Goal: Task Accomplishment & Management: Manage account settings

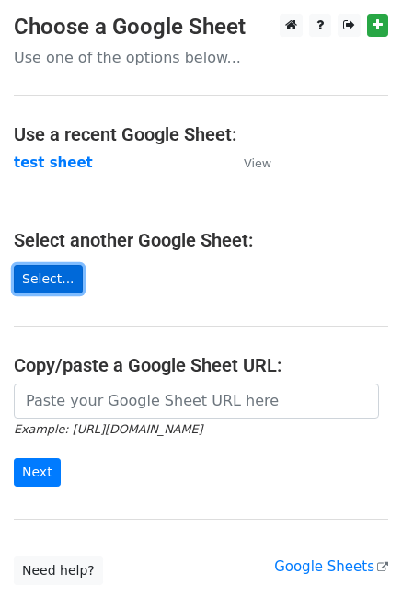
click at [46, 282] on link "Select..." at bounding box center [48, 279] width 69 height 28
click at [55, 278] on link "Select..." at bounding box center [48, 279] width 69 height 28
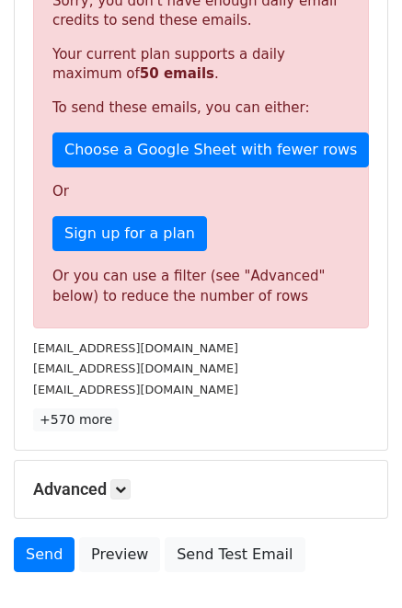
scroll to position [344, 0]
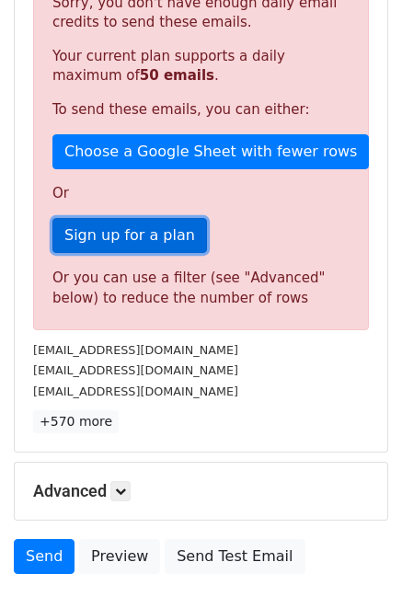
click at [131, 242] on link "Sign up for a plan" at bounding box center [129, 235] width 154 height 35
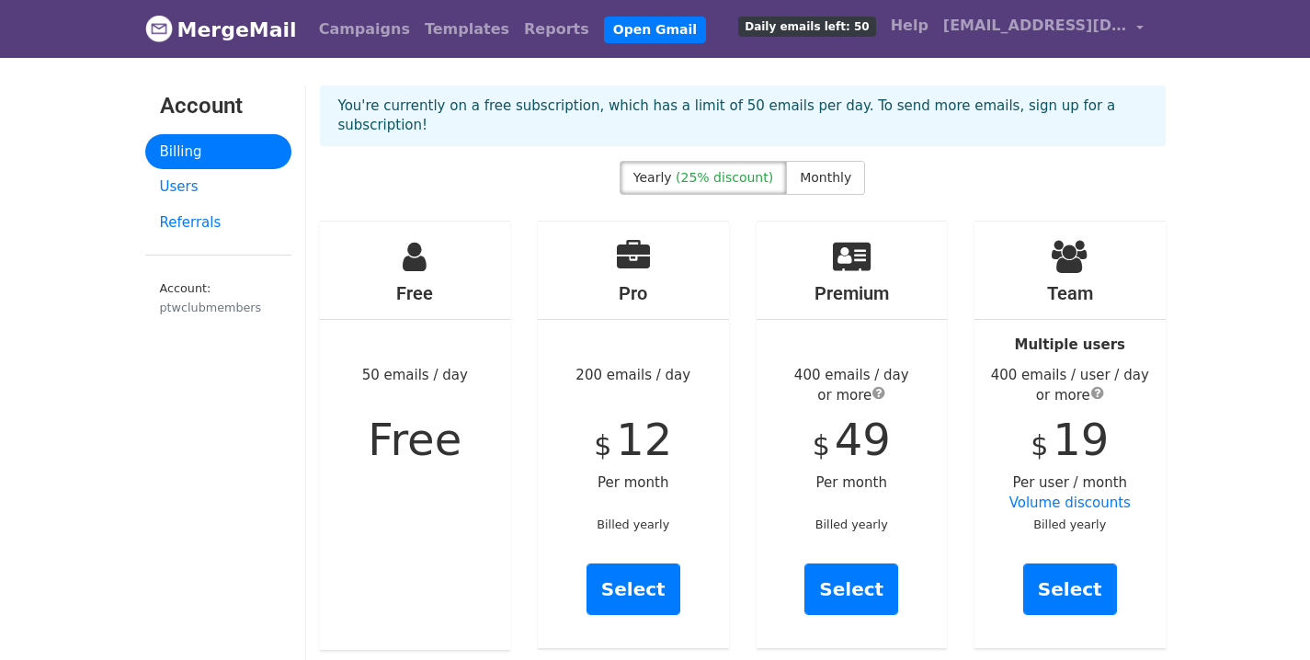
click at [246, 37] on link "MergeMail" at bounding box center [221, 29] width 152 height 39
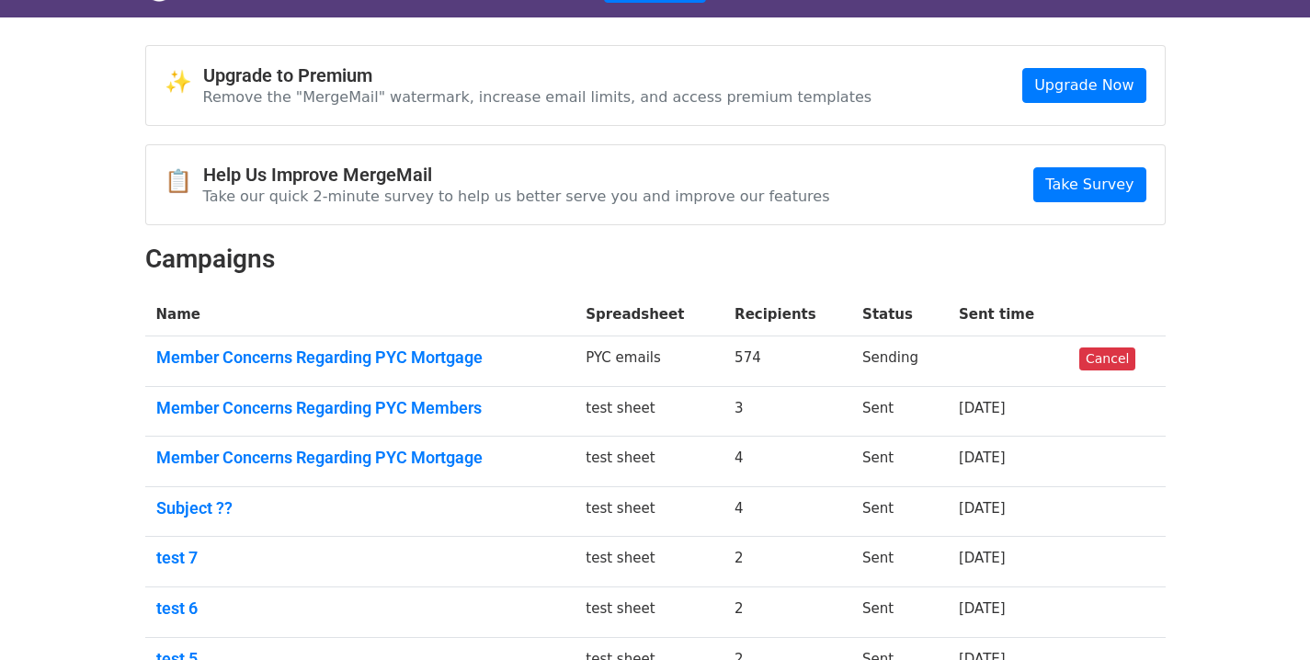
scroll to position [37, 0]
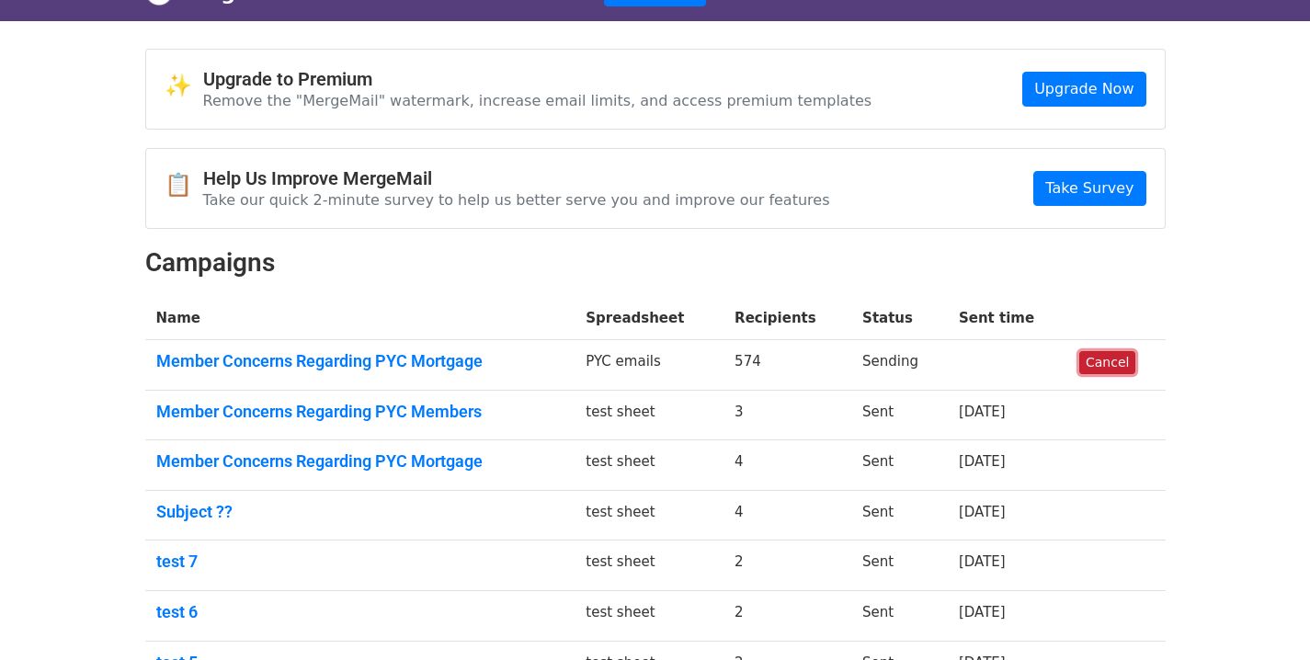
click at [1110, 362] on link "Cancel" at bounding box center [1107, 362] width 56 height 23
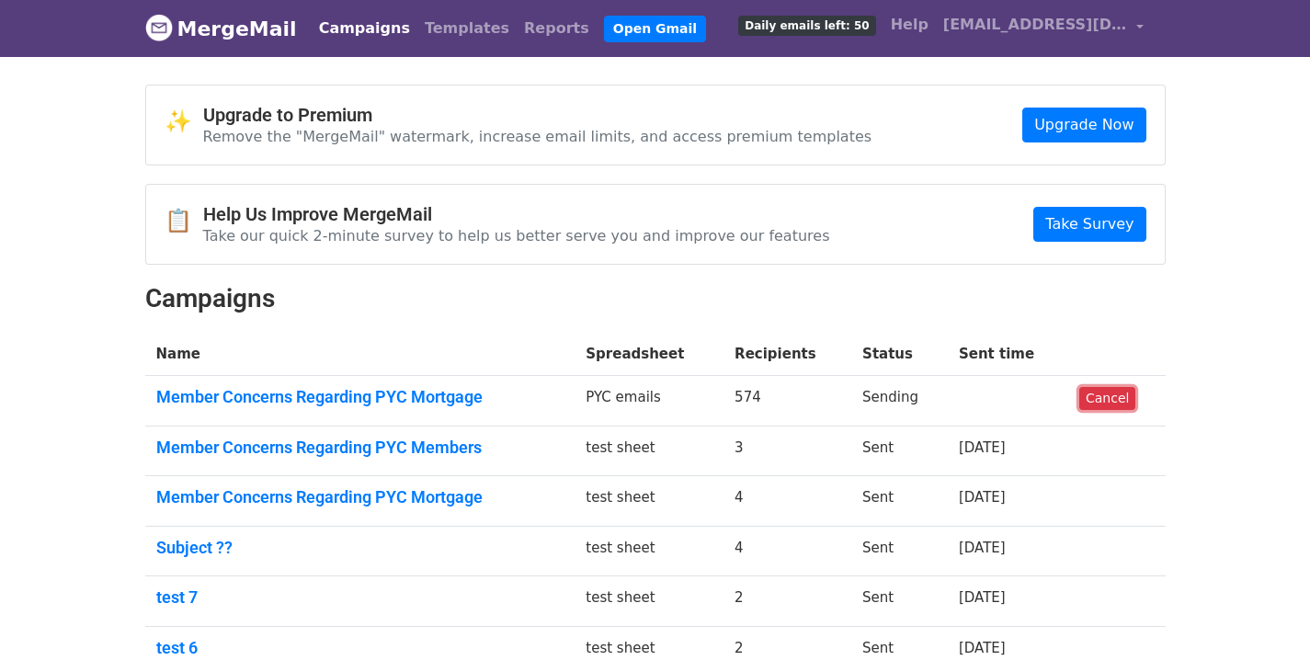
scroll to position [0, 0]
click at [1117, 401] on link "Cancel" at bounding box center [1107, 399] width 56 height 23
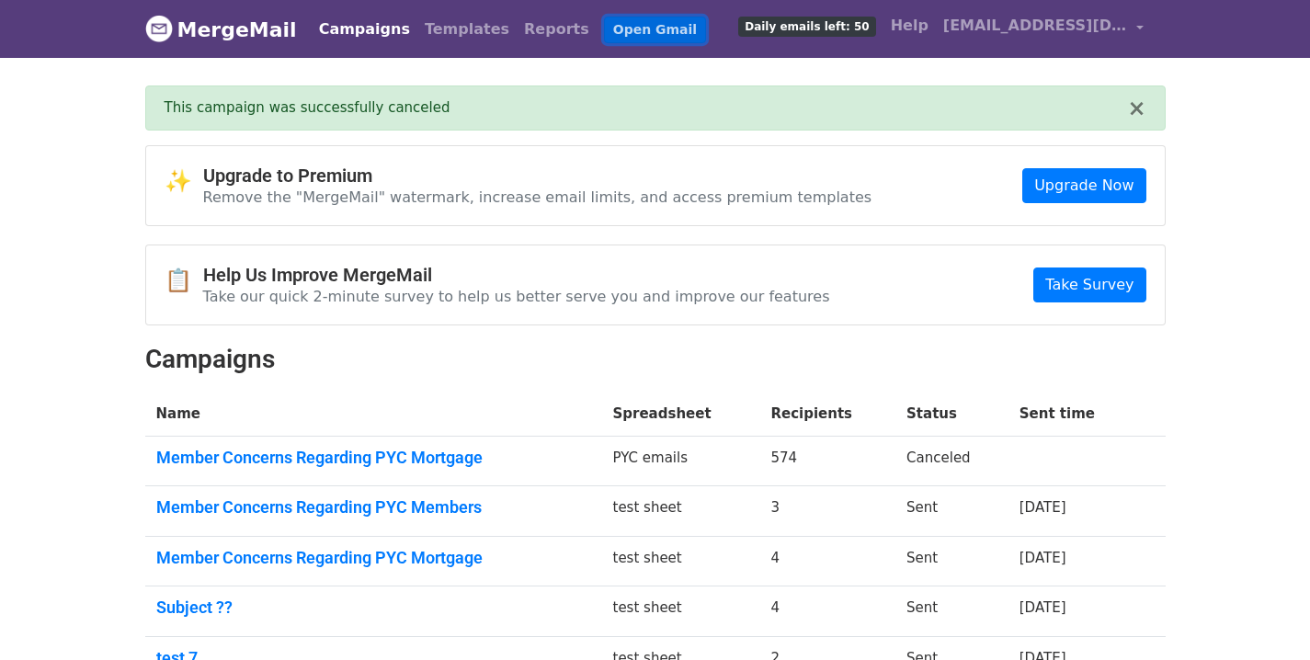
click at [604, 30] on link "Open Gmail" at bounding box center [655, 30] width 102 height 27
click at [1138, 26] on link "[EMAIL_ADDRESS][DOMAIN_NAME]" at bounding box center [1043, 28] width 215 height 43
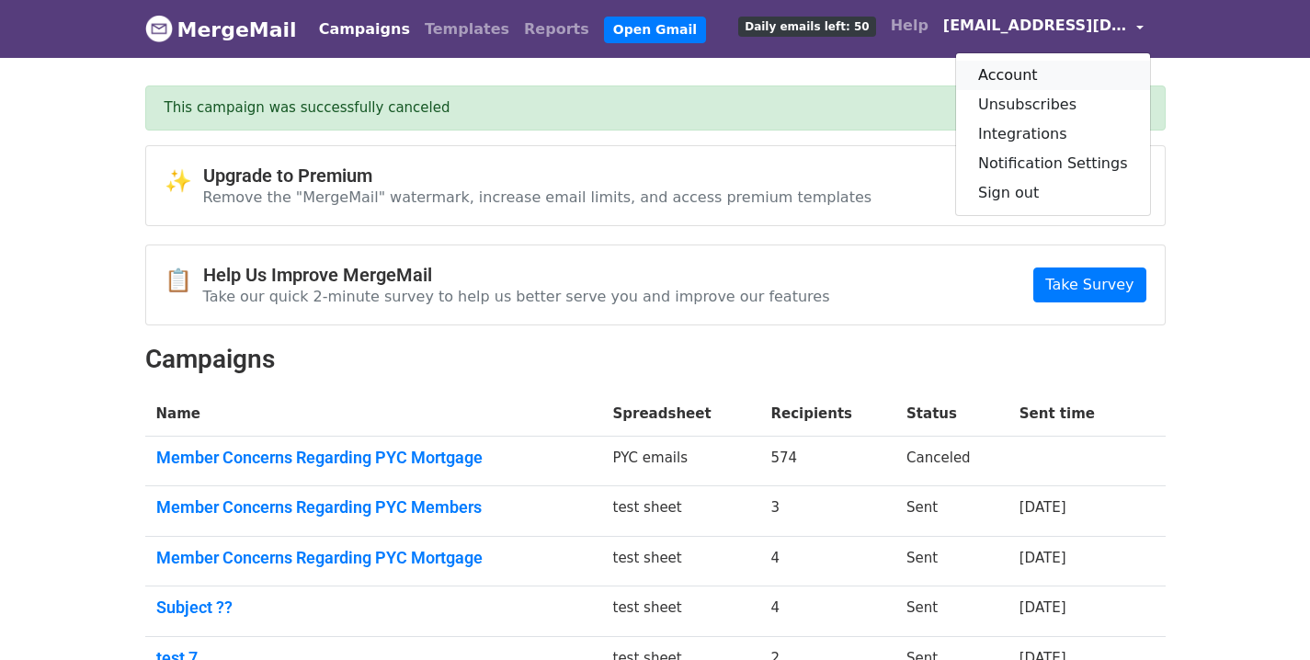
click at [1043, 75] on link "Account" at bounding box center [1053, 75] width 194 height 29
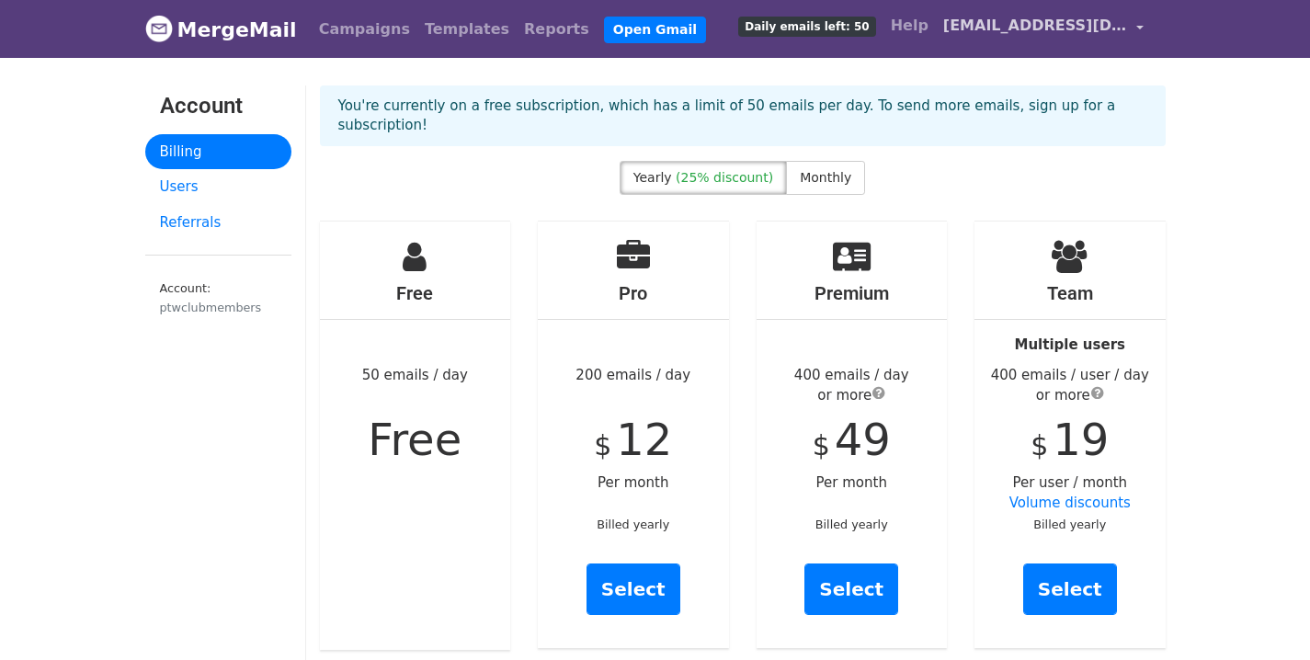
click at [1136, 23] on link "[EMAIL_ADDRESS][DOMAIN_NAME]" at bounding box center [1043, 28] width 215 height 43
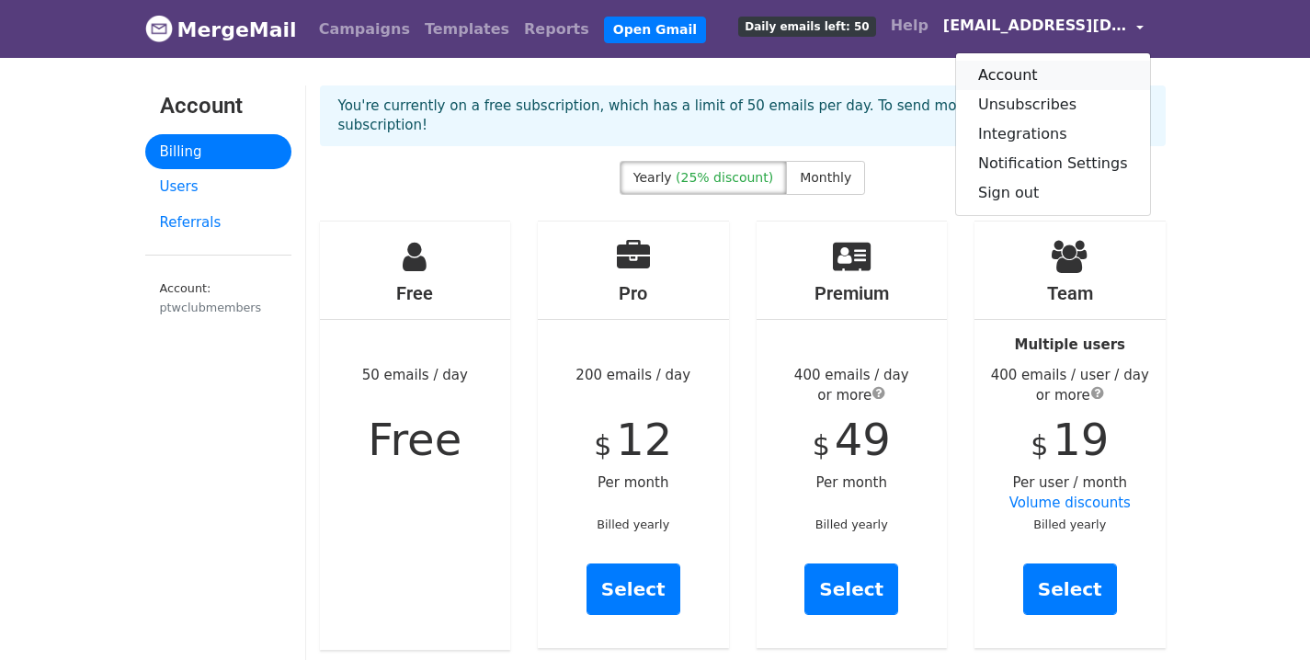
click at [1006, 76] on link "Account" at bounding box center [1053, 75] width 194 height 29
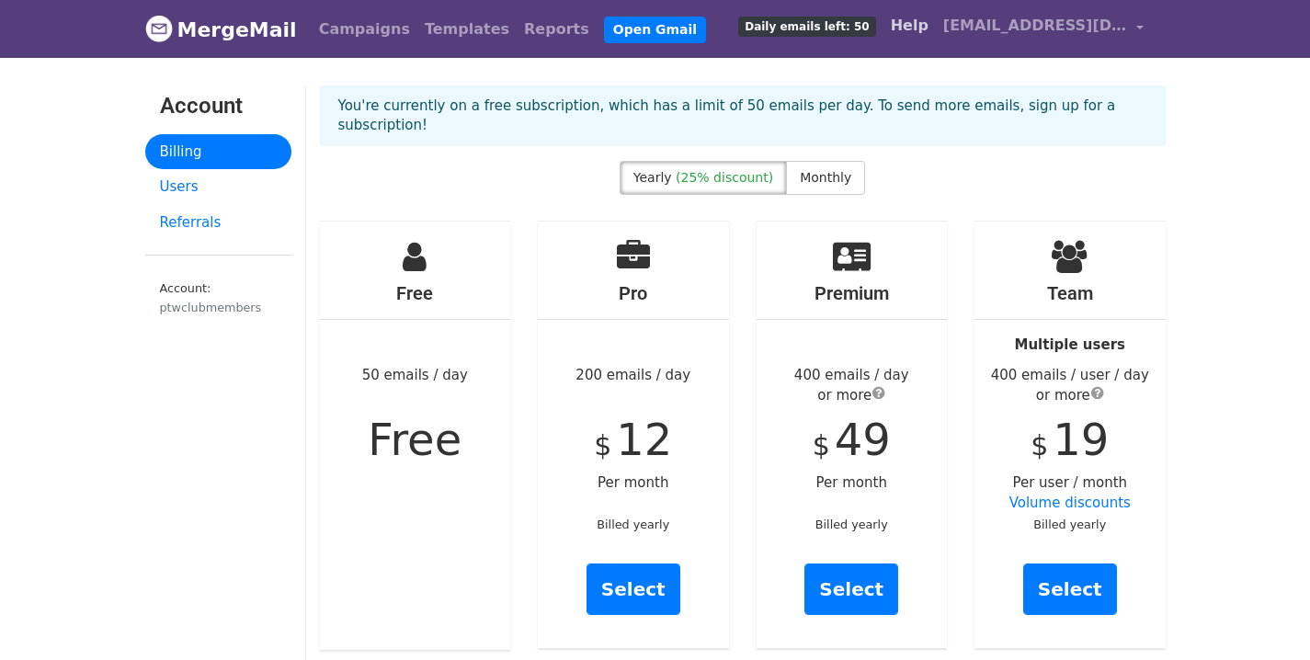
click at [908, 31] on link "Help" at bounding box center [909, 25] width 52 height 37
click at [186, 187] on link "Users" at bounding box center [218, 187] width 146 height 36
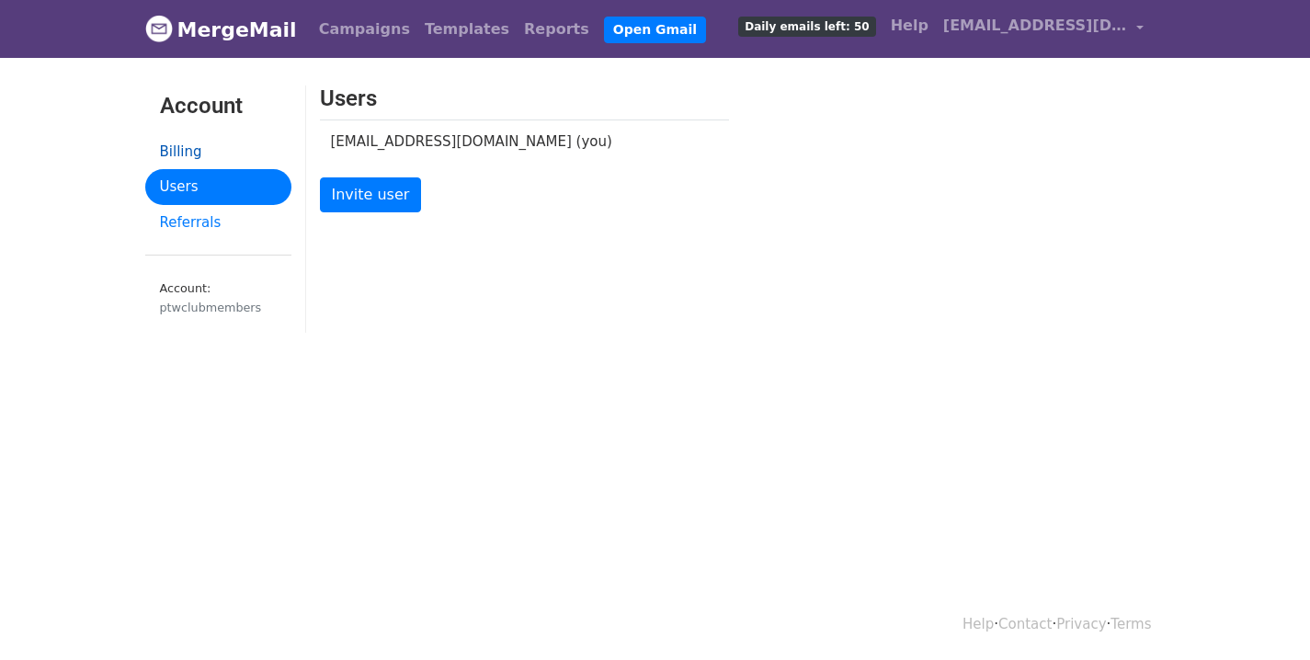
click at [168, 155] on link "Billing" at bounding box center [218, 152] width 146 height 36
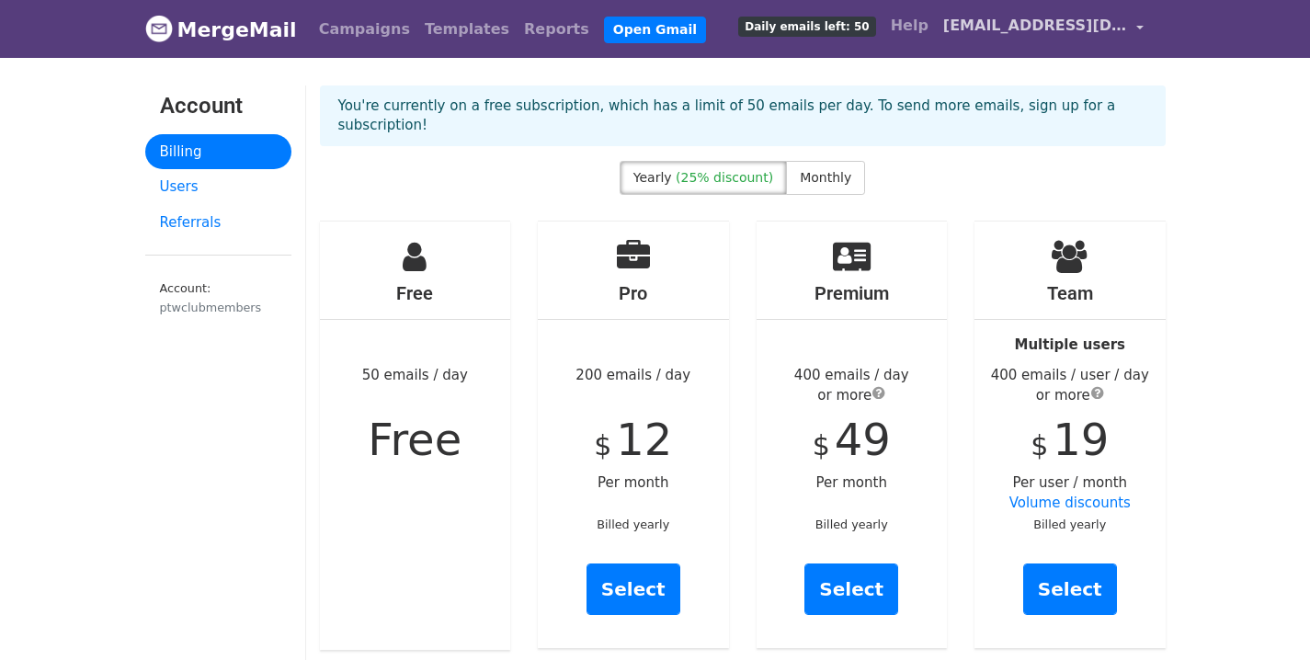
click at [1142, 29] on link "[EMAIL_ADDRESS][DOMAIN_NAME]" at bounding box center [1043, 28] width 215 height 43
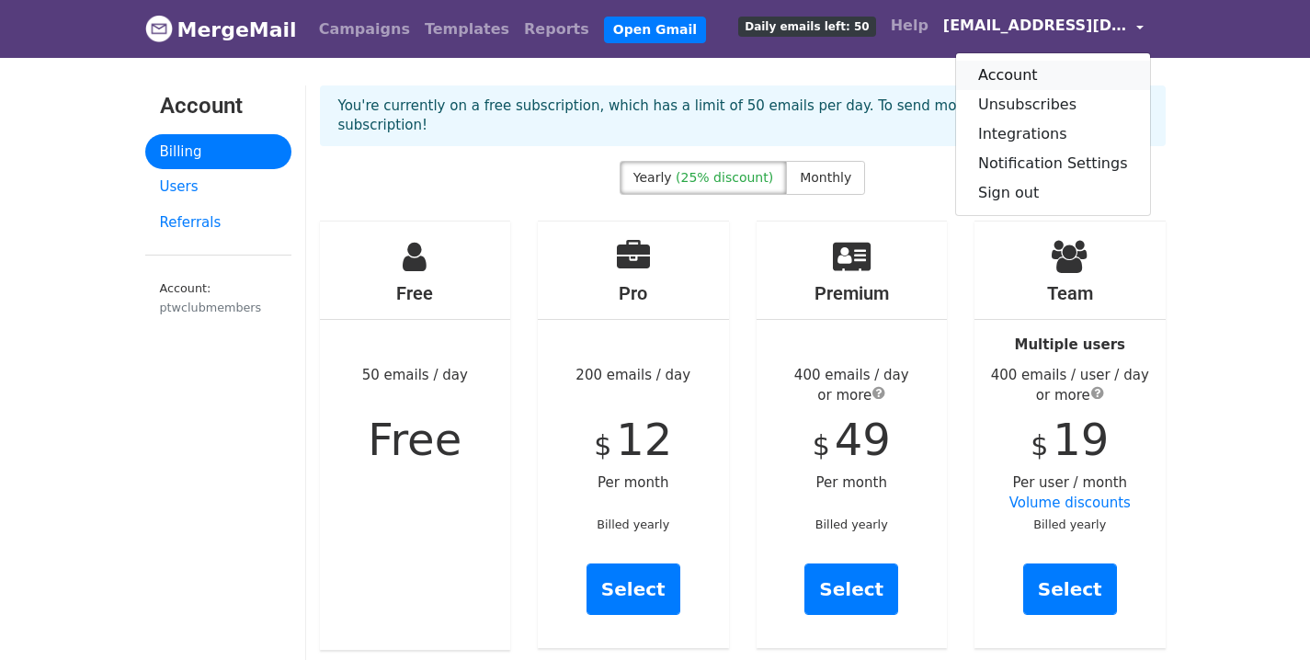
click at [1018, 81] on link "Account" at bounding box center [1053, 75] width 194 height 29
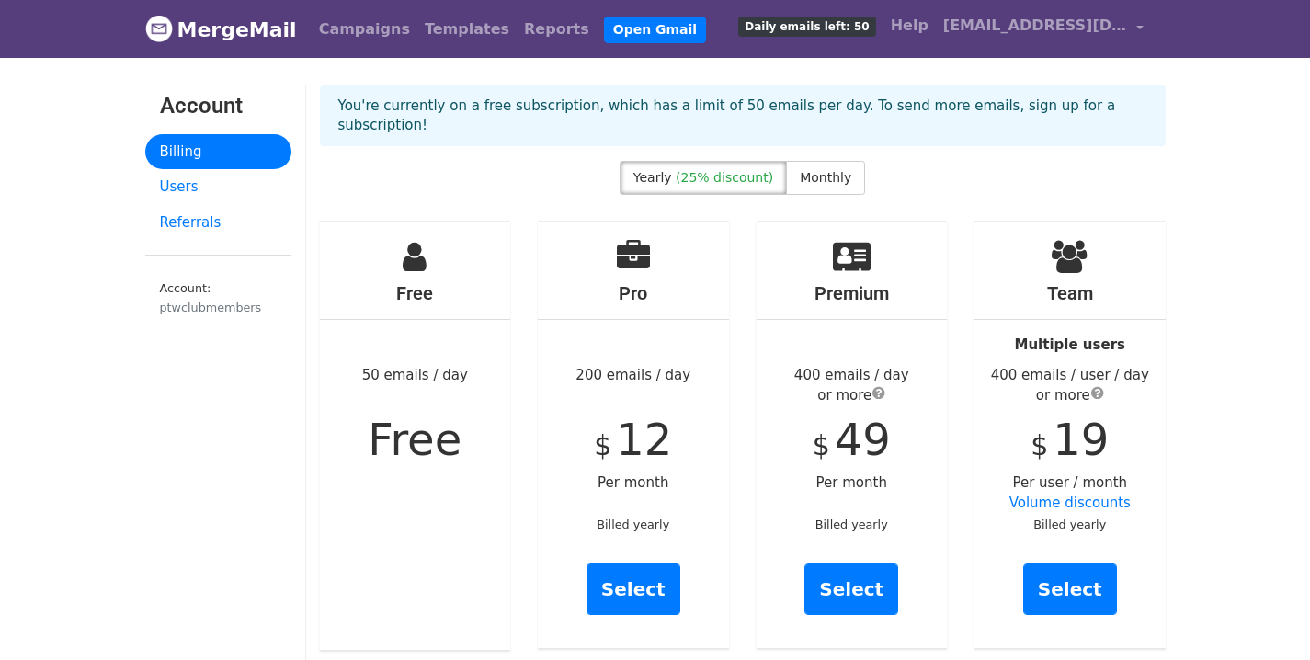
click at [200, 152] on link "Billing" at bounding box center [218, 152] width 146 height 36
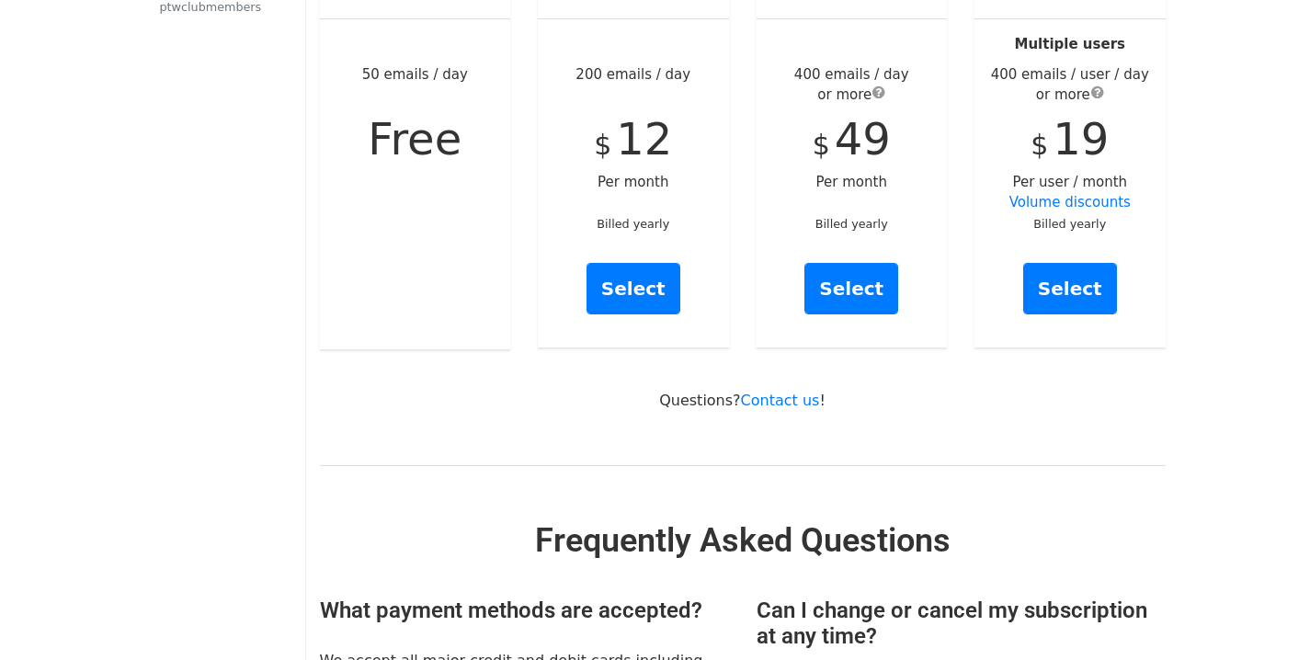
scroll to position [303, 0]
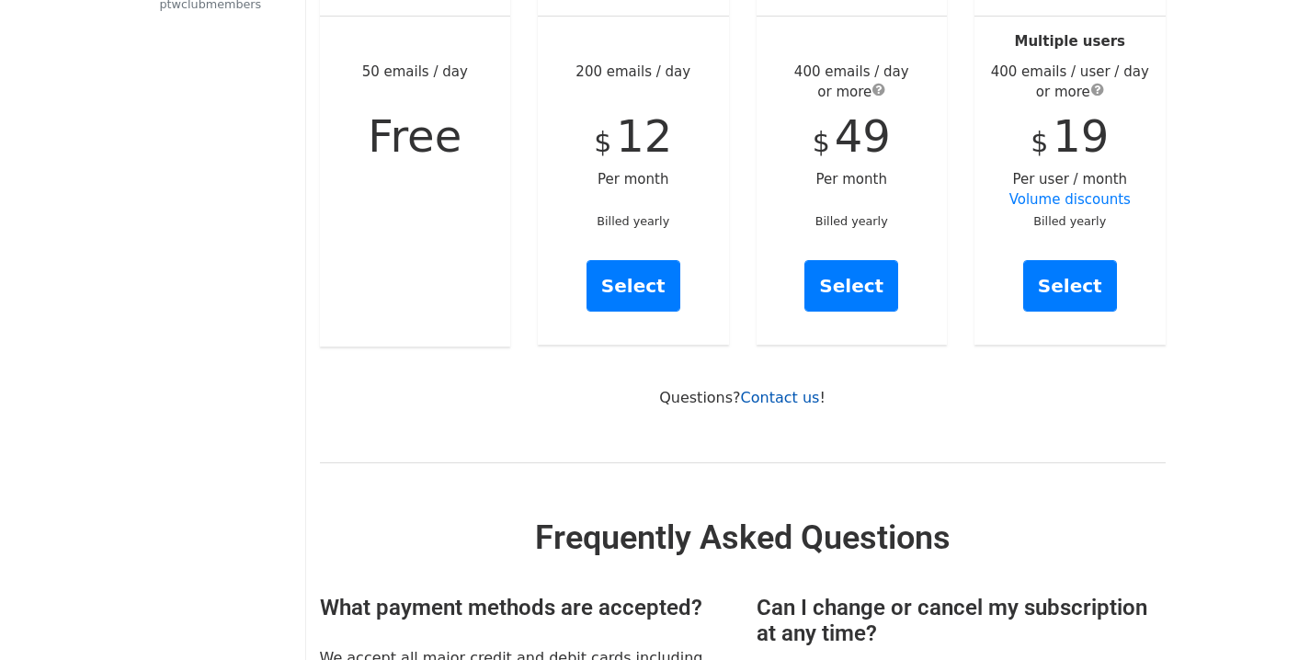
click at [791, 389] on link "Contact us" at bounding box center [780, 397] width 79 height 17
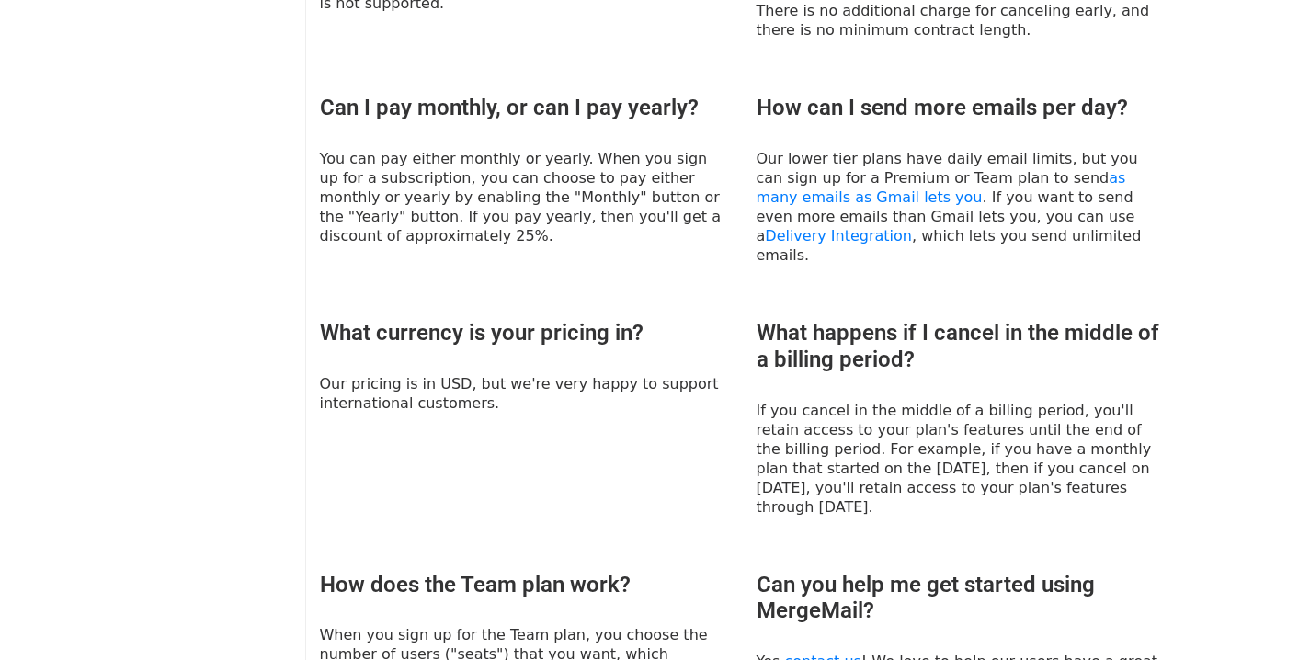
scroll to position [1018, 0]
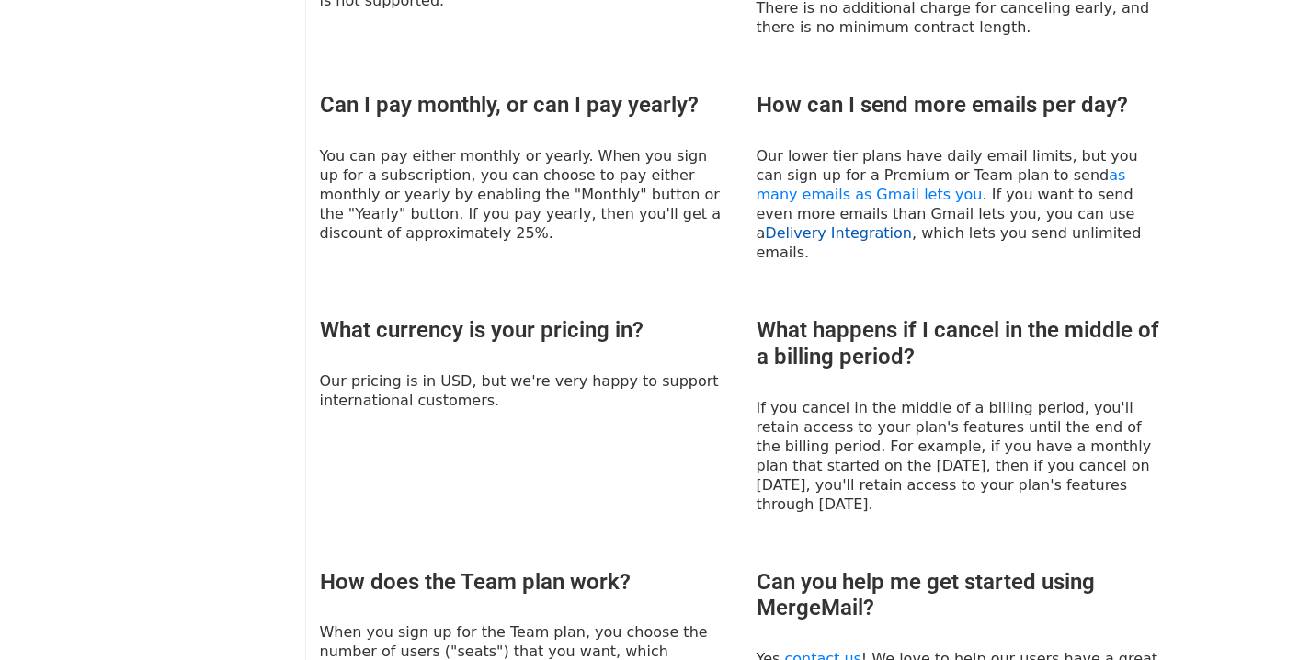
click at [912, 224] on link "Delivery Integration" at bounding box center [838, 232] width 147 height 17
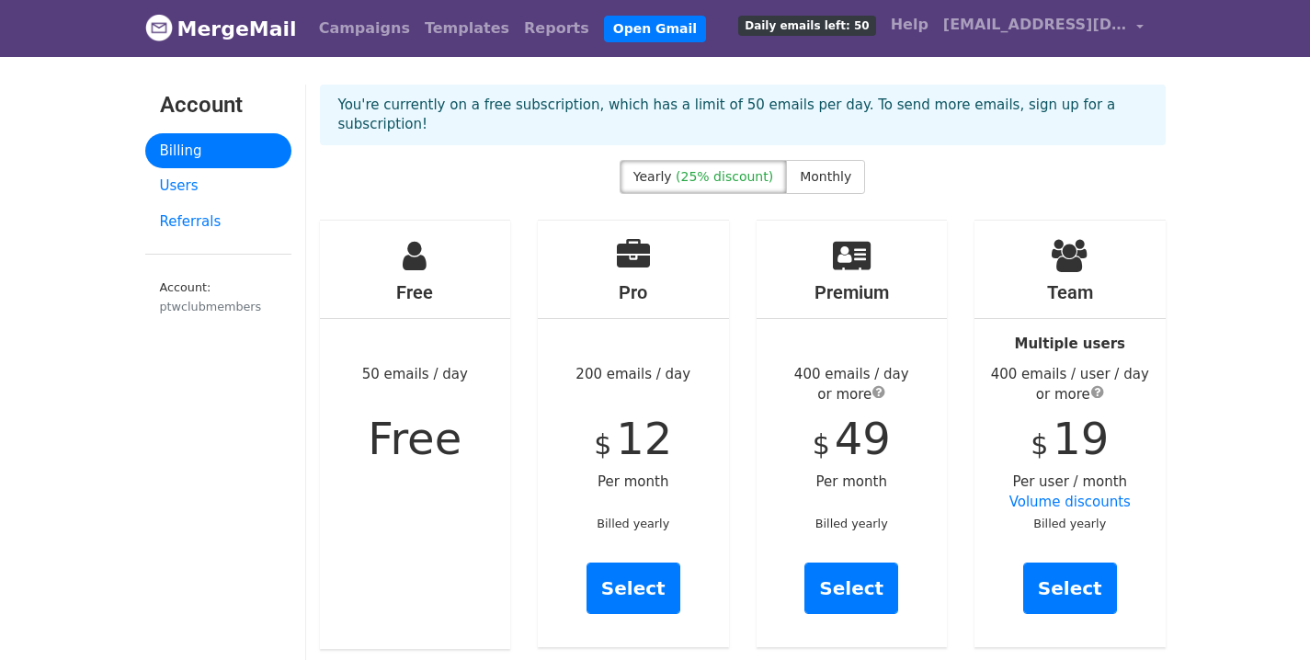
scroll to position [0, 0]
